Goal: Information Seeking & Learning: Learn about a topic

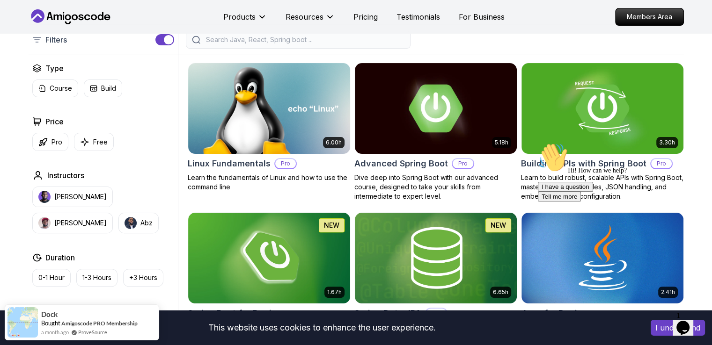
scroll to position [230, 0]
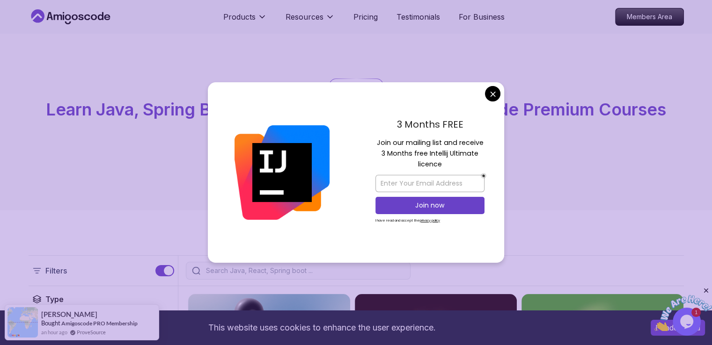
drag, startPoint x: 499, startPoint y: 89, endPoint x: 492, endPoint y: 96, distance: 9.6
click at [492, 96] on div "3 Months FREE Join our mailing list and receive 3 Months free Intellij Ultimate…" at bounding box center [356, 172] width 296 height 181
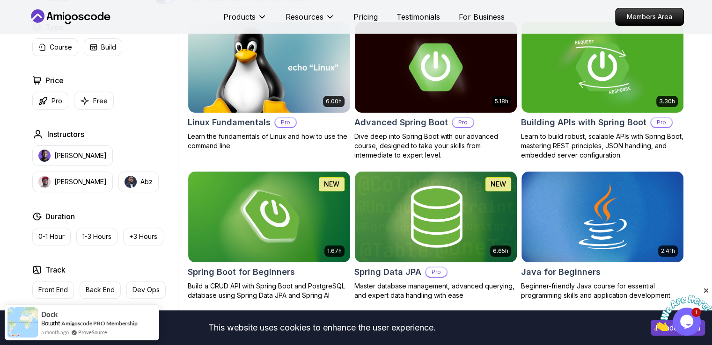
scroll to position [123, 0]
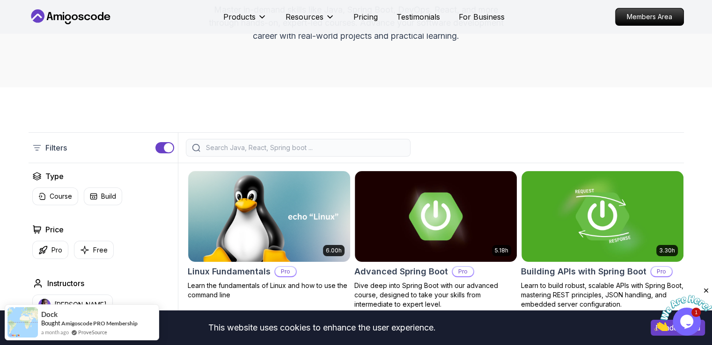
click at [225, 152] on div at bounding box center [298, 148] width 225 height 18
click at [227, 149] on input "search" at bounding box center [304, 147] width 200 height 9
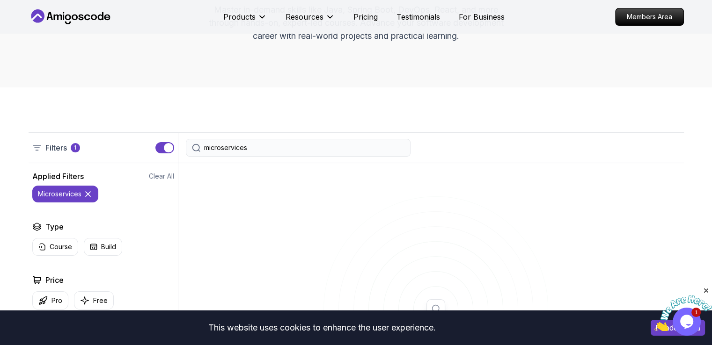
type input "microservices"
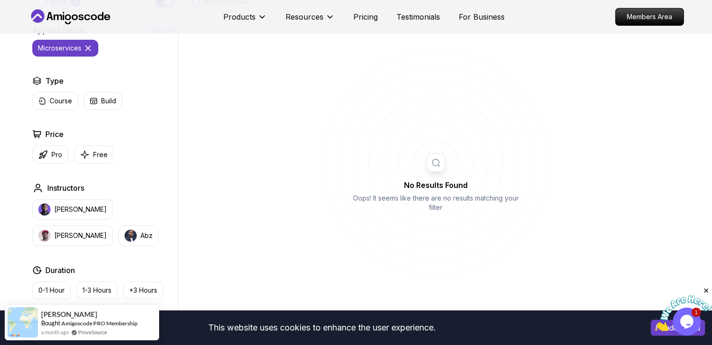
scroll to position [265, 0]
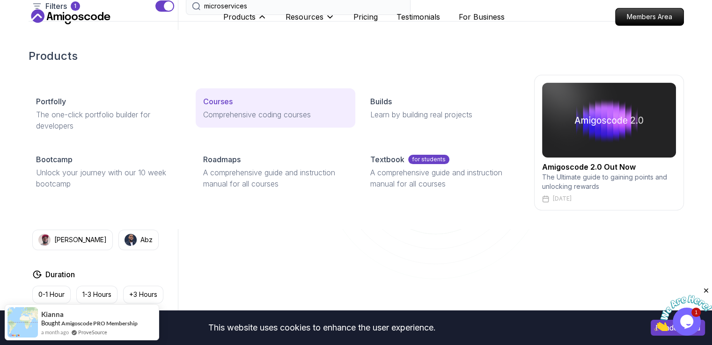
click at [241, 99] on div "Courses" at bounding box center [275, 101] width 145 height 11
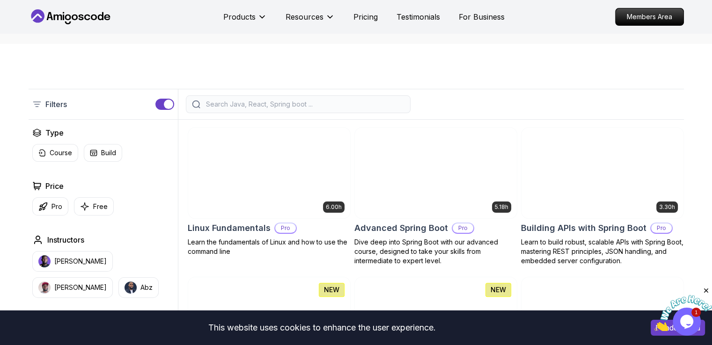
scroll to position [164, 0]
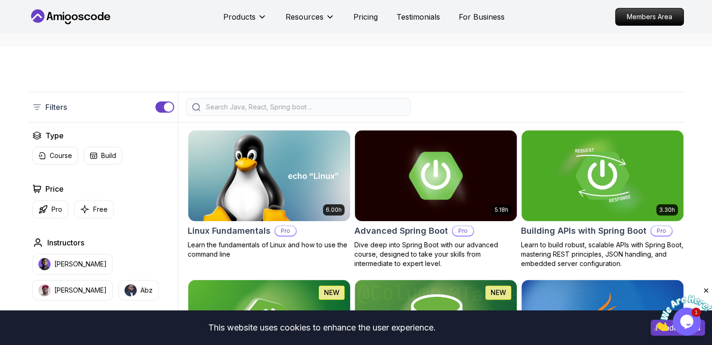
click at [312, 108] on input "search" at bounding box center [304, 107] width 200 height 9
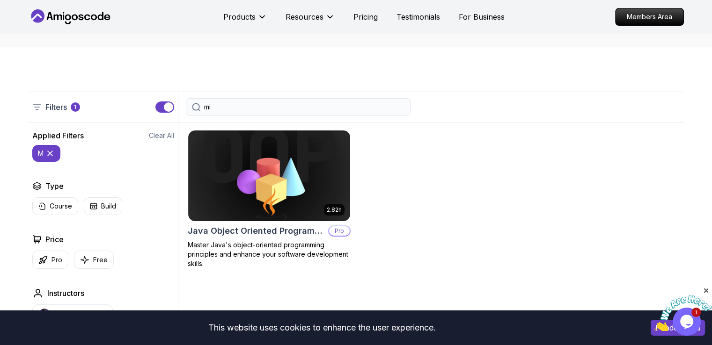
type input "m"
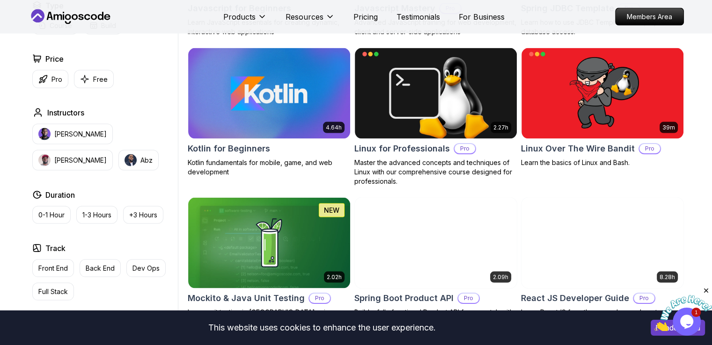
scroll to position [1853, 0]
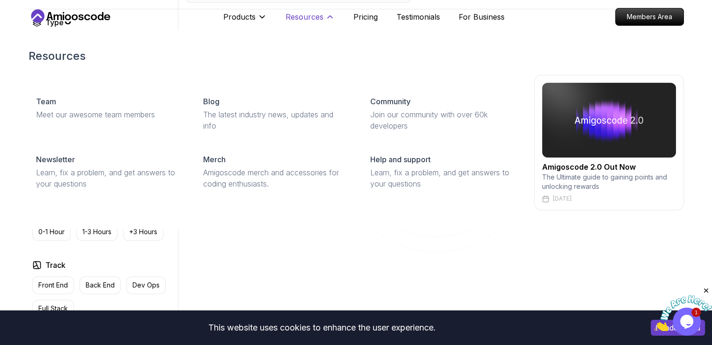
scroll to position [265, 0]
